Goal: Information Seeking & Learning: Learn about a topic

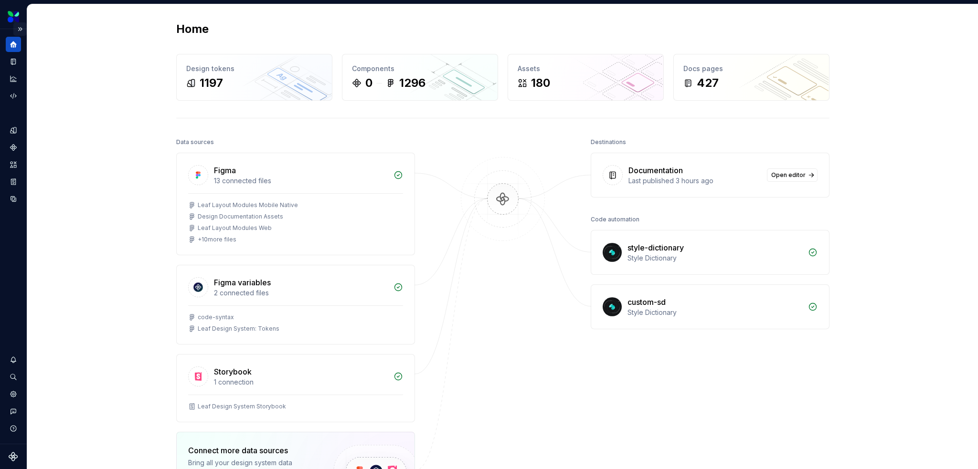
click at [22, 30] on button "Expand sidebar" at bounding box center [19, 28] width 13 height 13
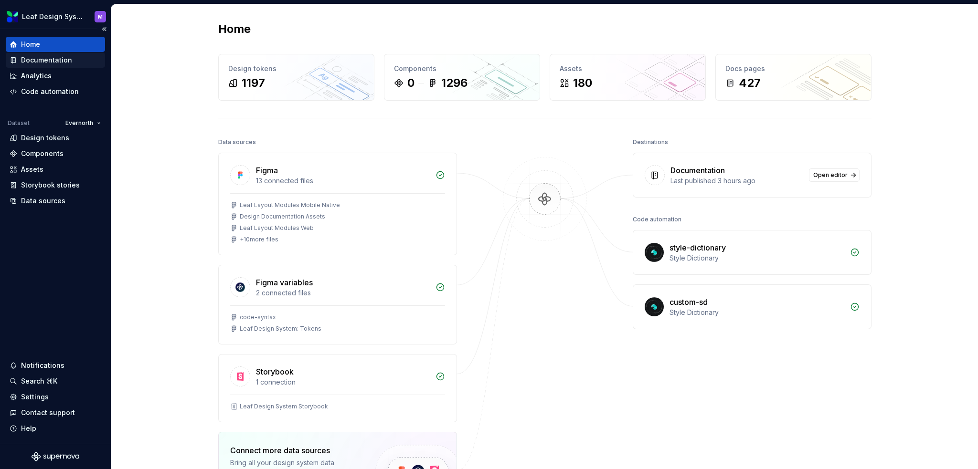
click at [57, 63] on div "Documentation" at bounding box center [46, 60] width 51 height 10
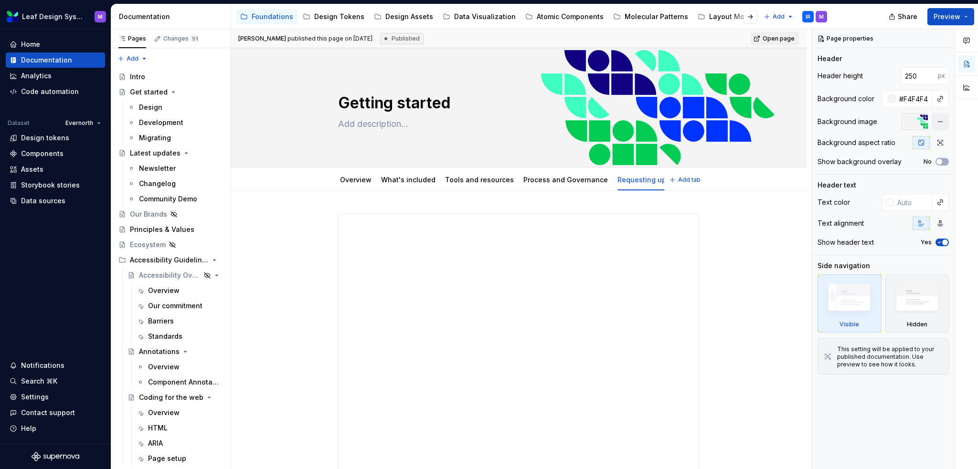
type textarea "*"
